Goal: Transaction & Acquisition: Purchase product/service

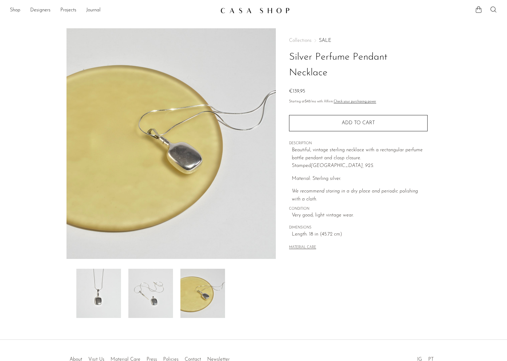
scroll to position [39, 0]
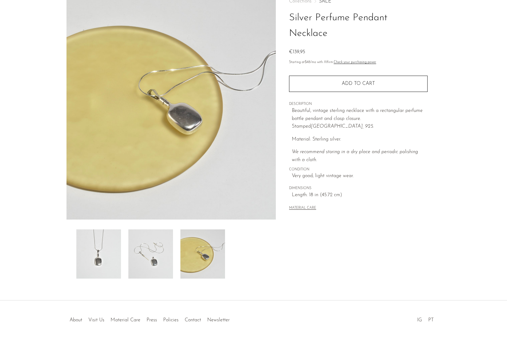
click at [170, 256] on img at bounding box center [150, 254] width 45 height 49
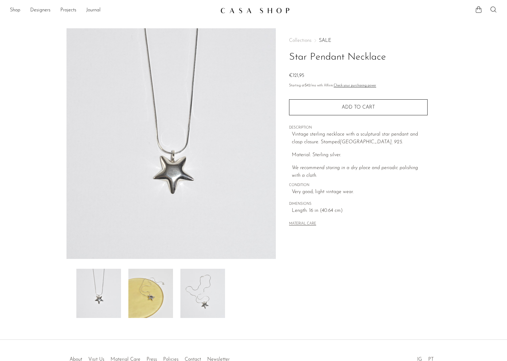
click at [185, 301] on img at bounding box center [202, 293] width 45 height 49
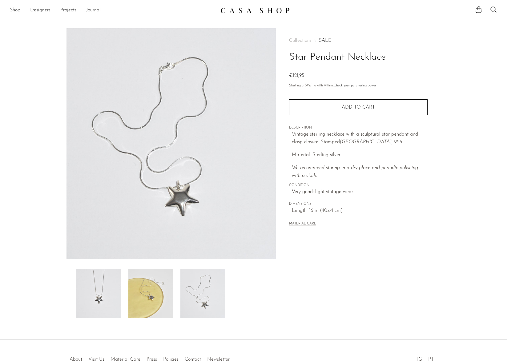
click at [157, 295] on img at bounding box center [150, 293] width 45 height 49
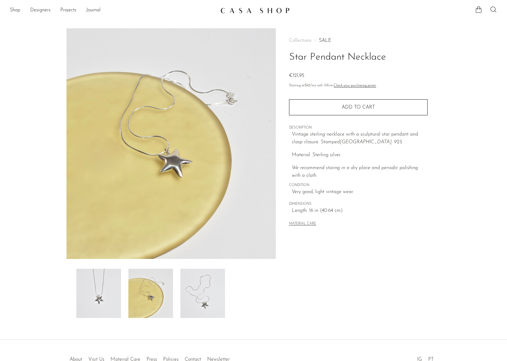
click at [105, 293] on img at bounding box center [98, 293] width 45 height 49
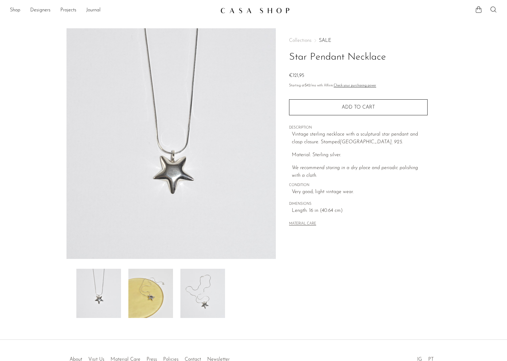
click at [146, 299] on img at bounding box center [150, 293] width 45 height 49
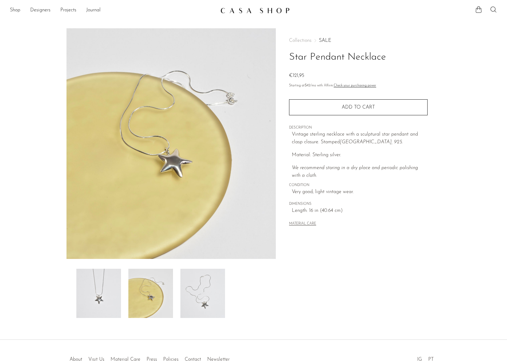
click at [186, 295] on img at bounding box center [202, 293] width 45 height 49
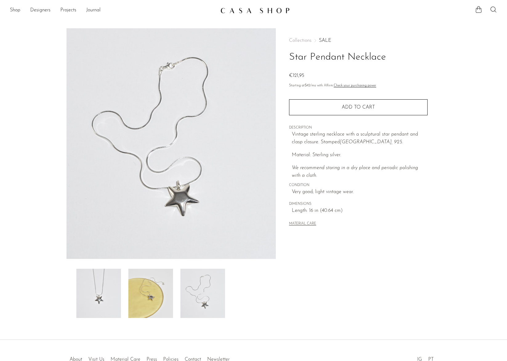
click at [157, 291] on img at bounding box center [150, 293] width 45 height 49
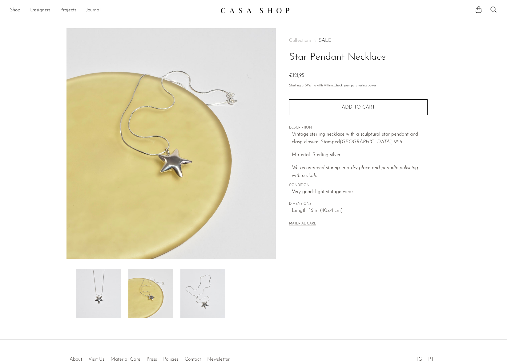
click at [114, 289] on img at bounding box center [98, 293] width 45 height 49
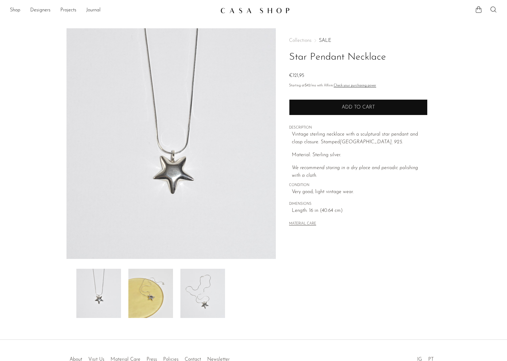
click at [329, 104] on button "Add to cart" at bounding box center [358, 107] width 138 height 16
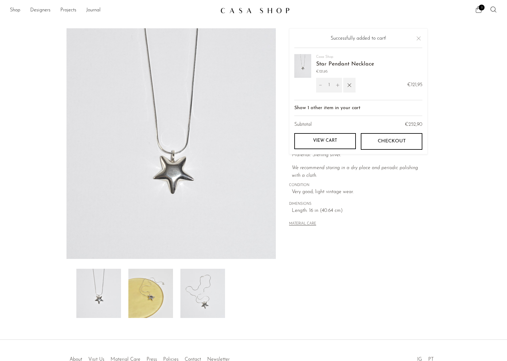
click at [477, 12] on icon at bounding box center [478, 9] width 7 height 7
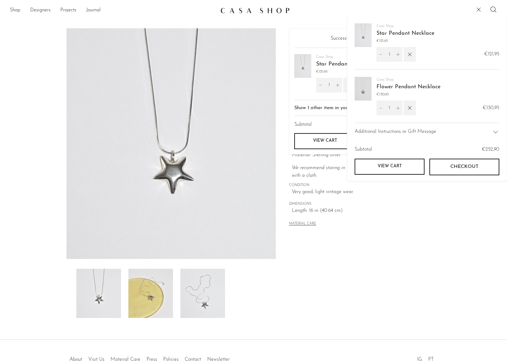
click at [480, 10] on icon at bounding box center [478, 9] width 4 height 4
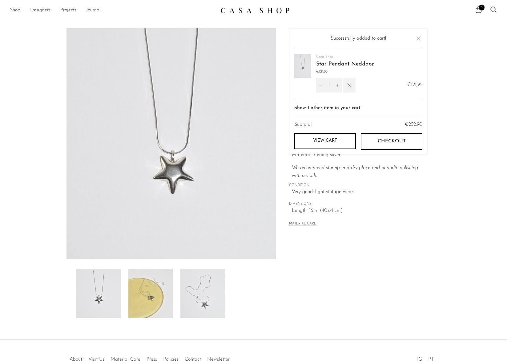
click at [480, 11] on icon at bounding box center [478, 9] width 7 height 7
